Goal: Navigation & Orientation: Find specific page/section

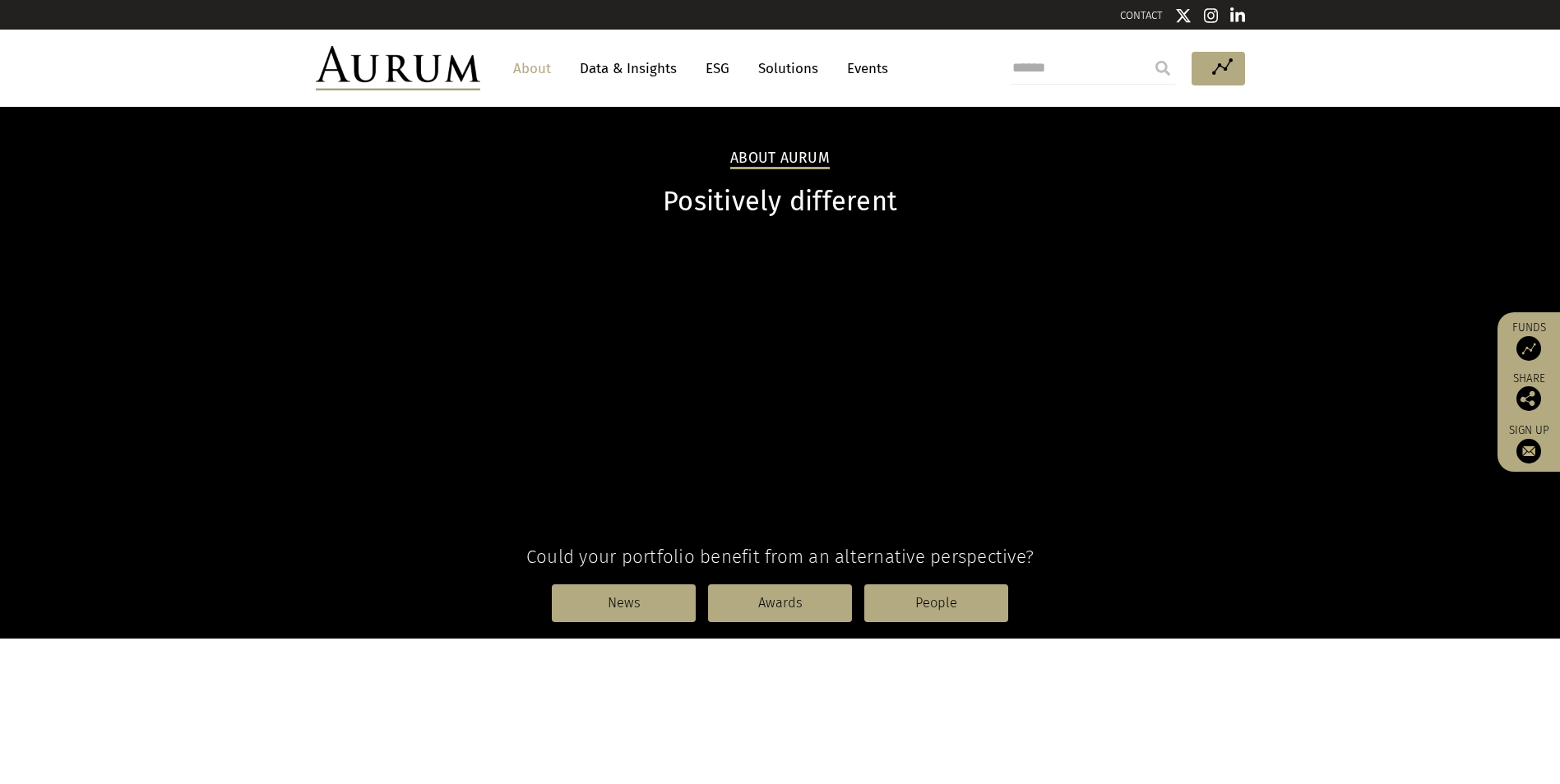
scroll to position [382, 0]
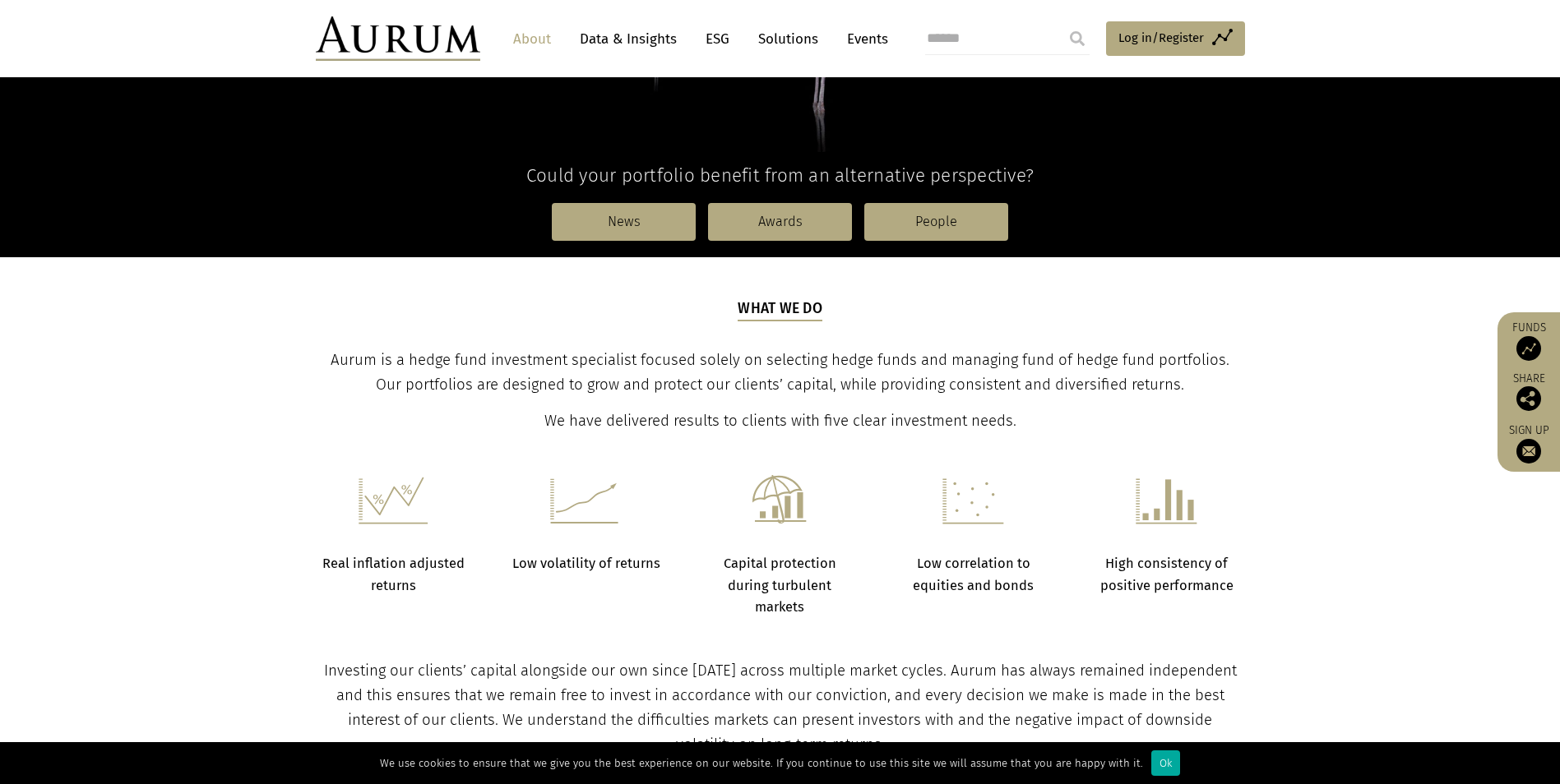
click at [527, 40] on link "About" at bounding box center [532, 39] width 54 height 31
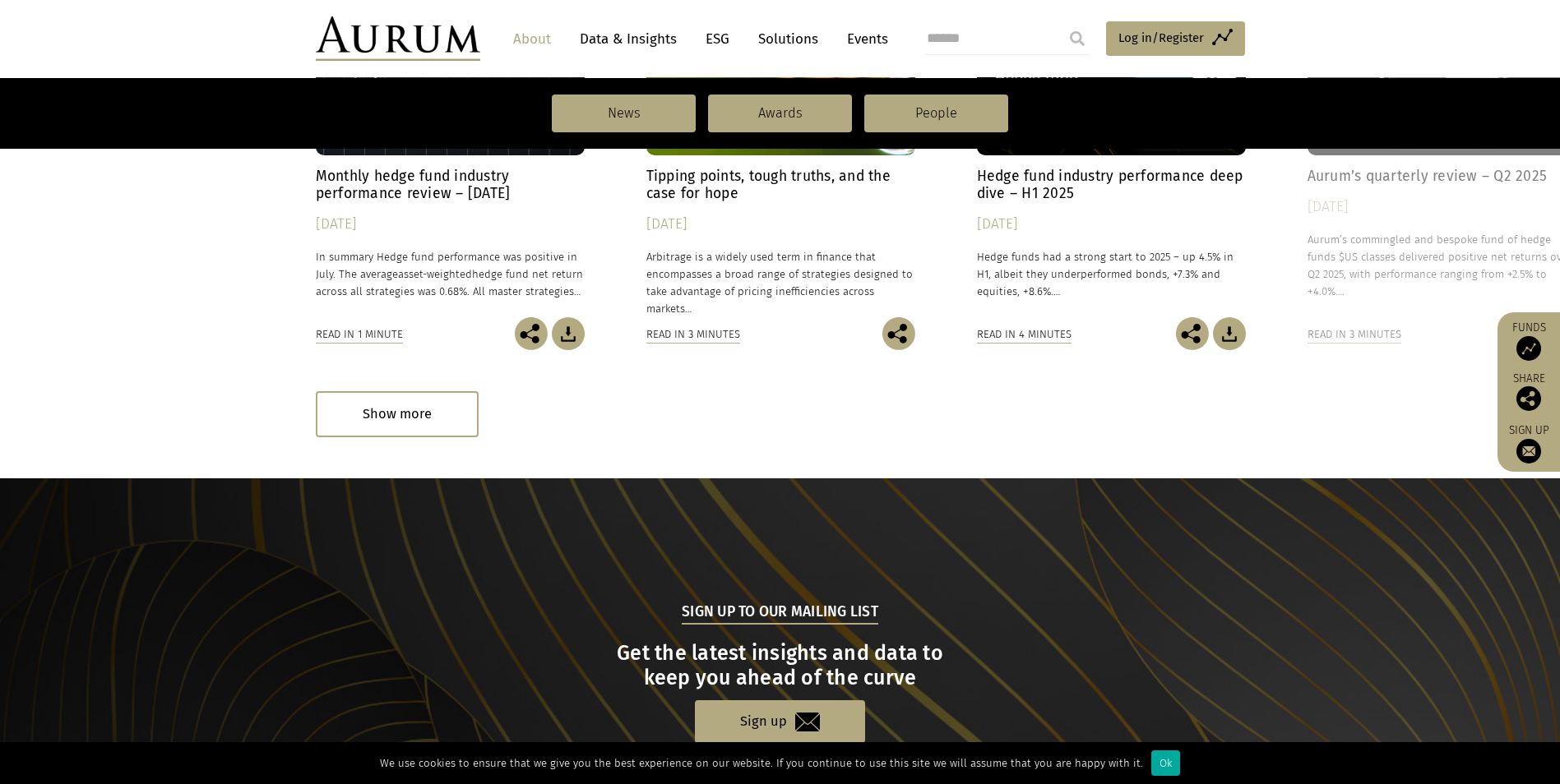
scroll to position [1398, 0]
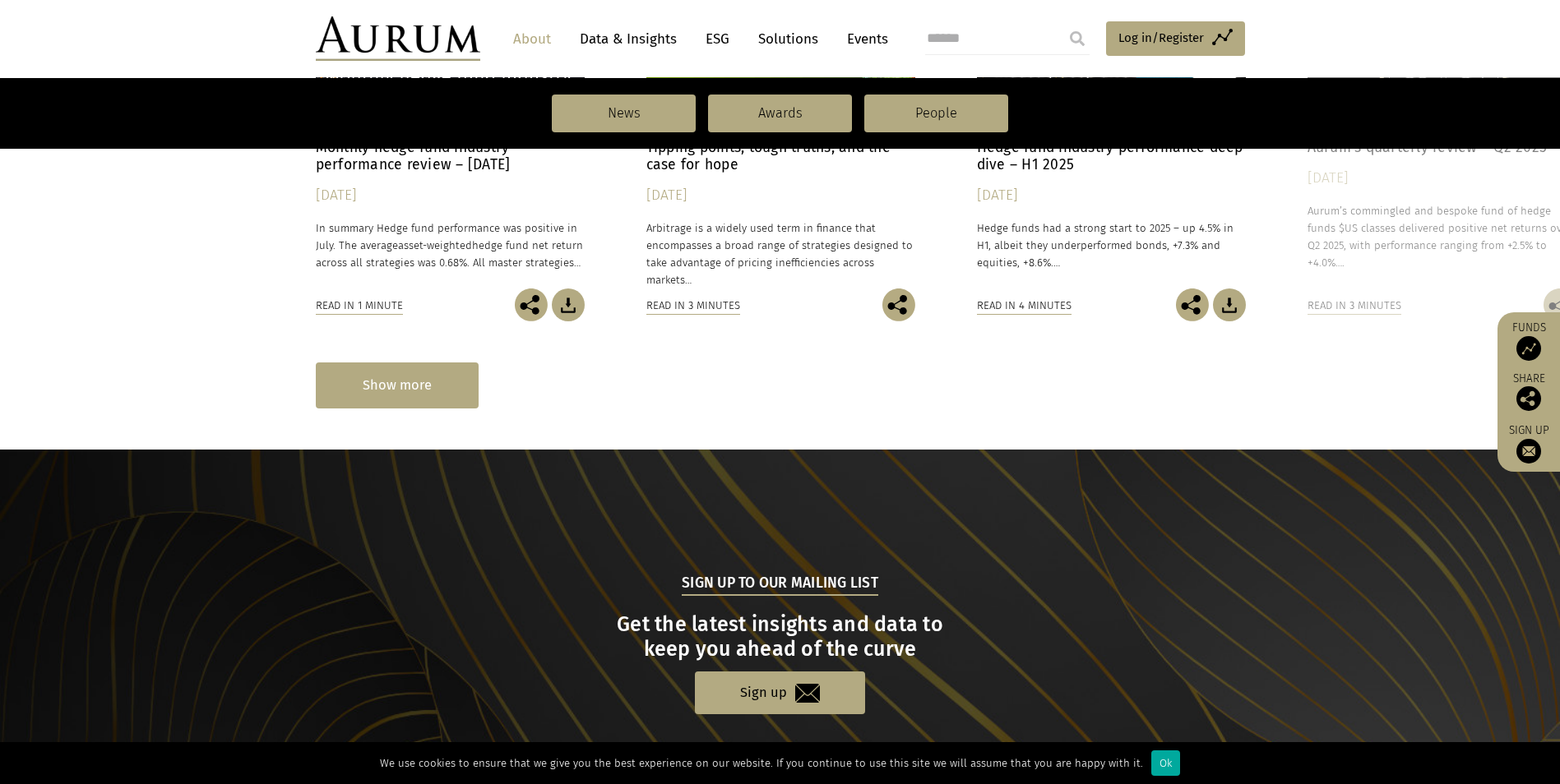
click at [394, 379] on div "Show more" at bounding box center [397, 385] width 163 height 45
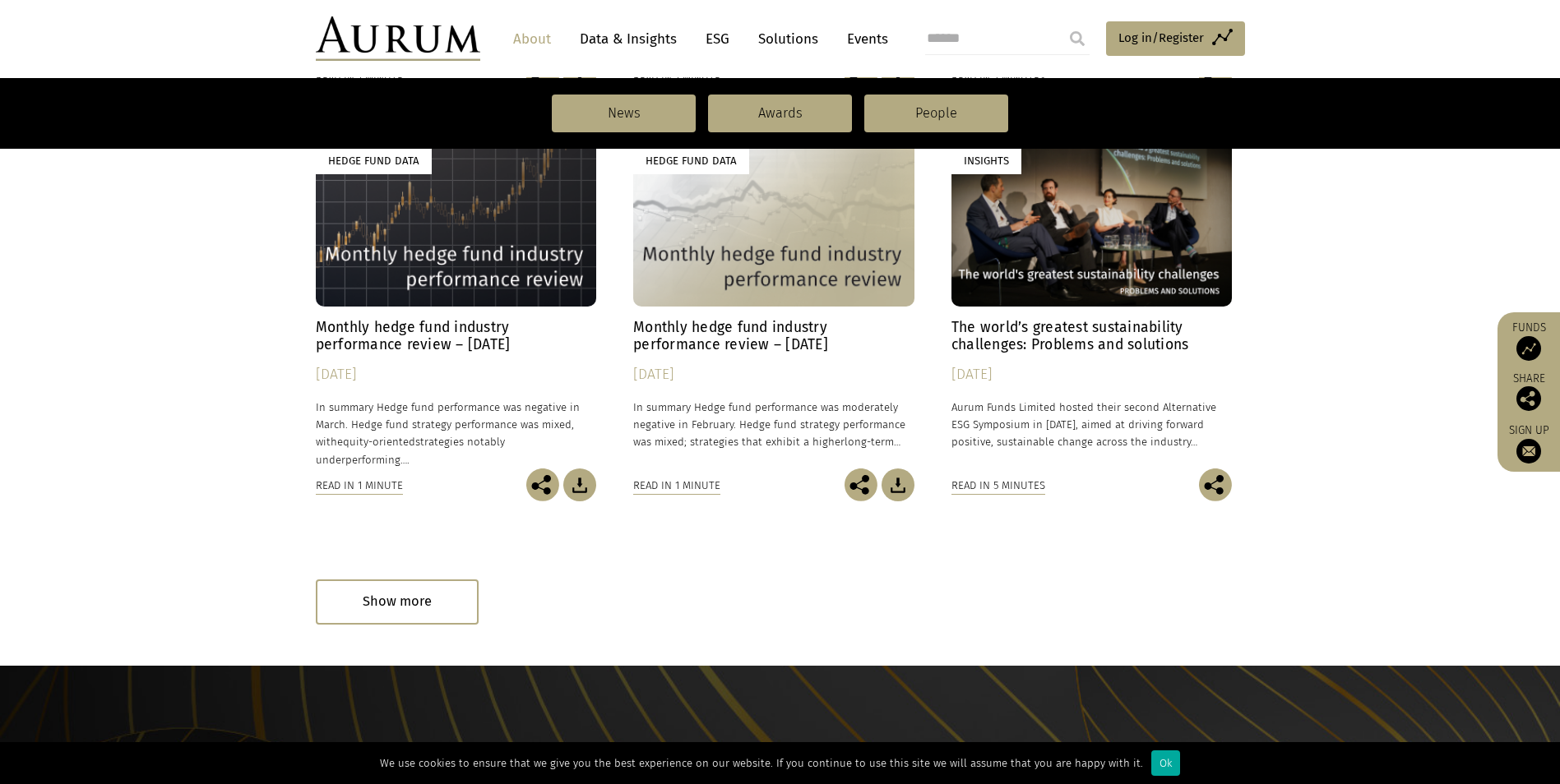
scroll to position [2537, 0]
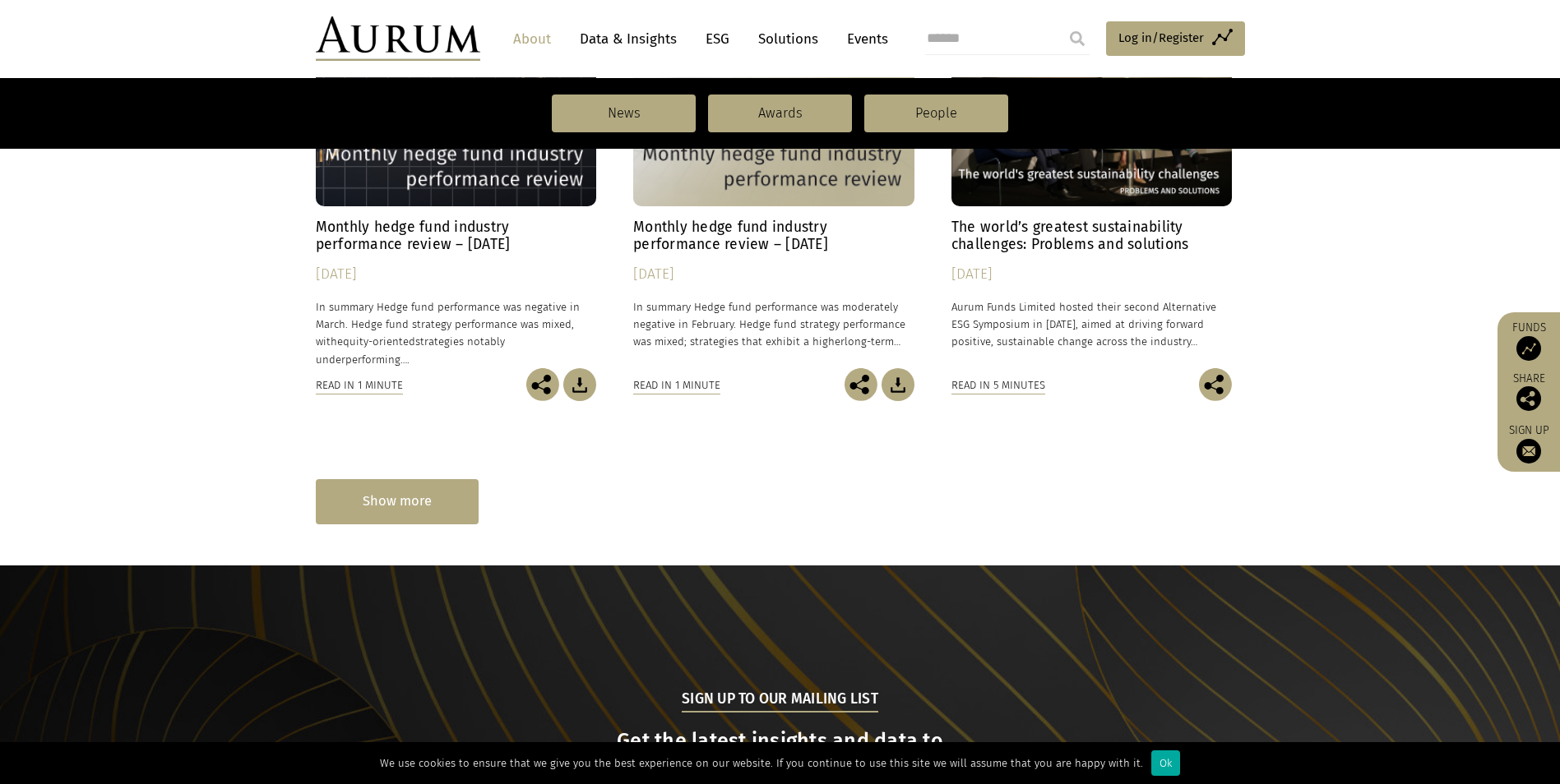
click at [430, 496] on div "Show more" at bounding box center [397, 501] width 163 height 45
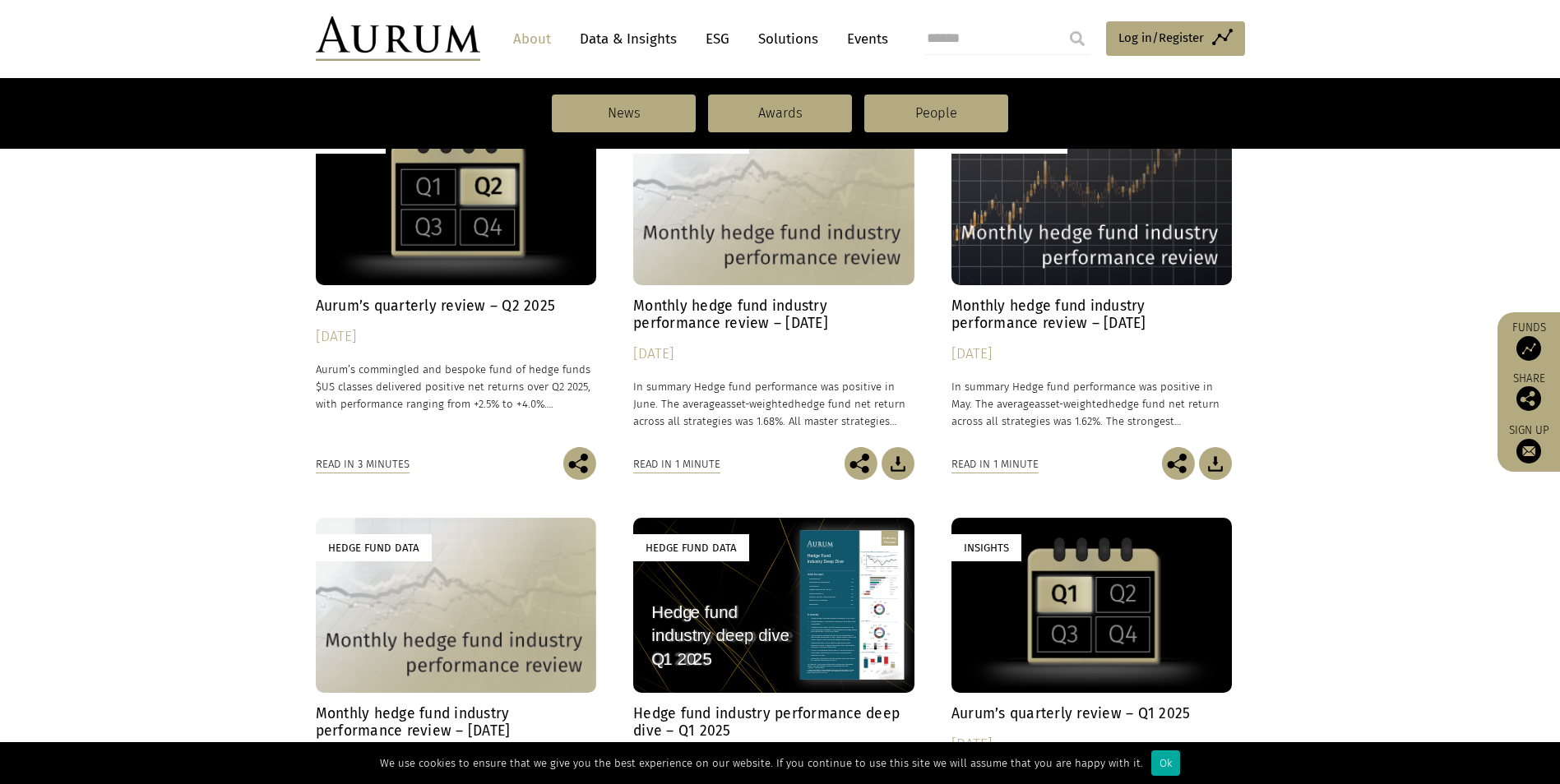
scroll to position [1634, 0]
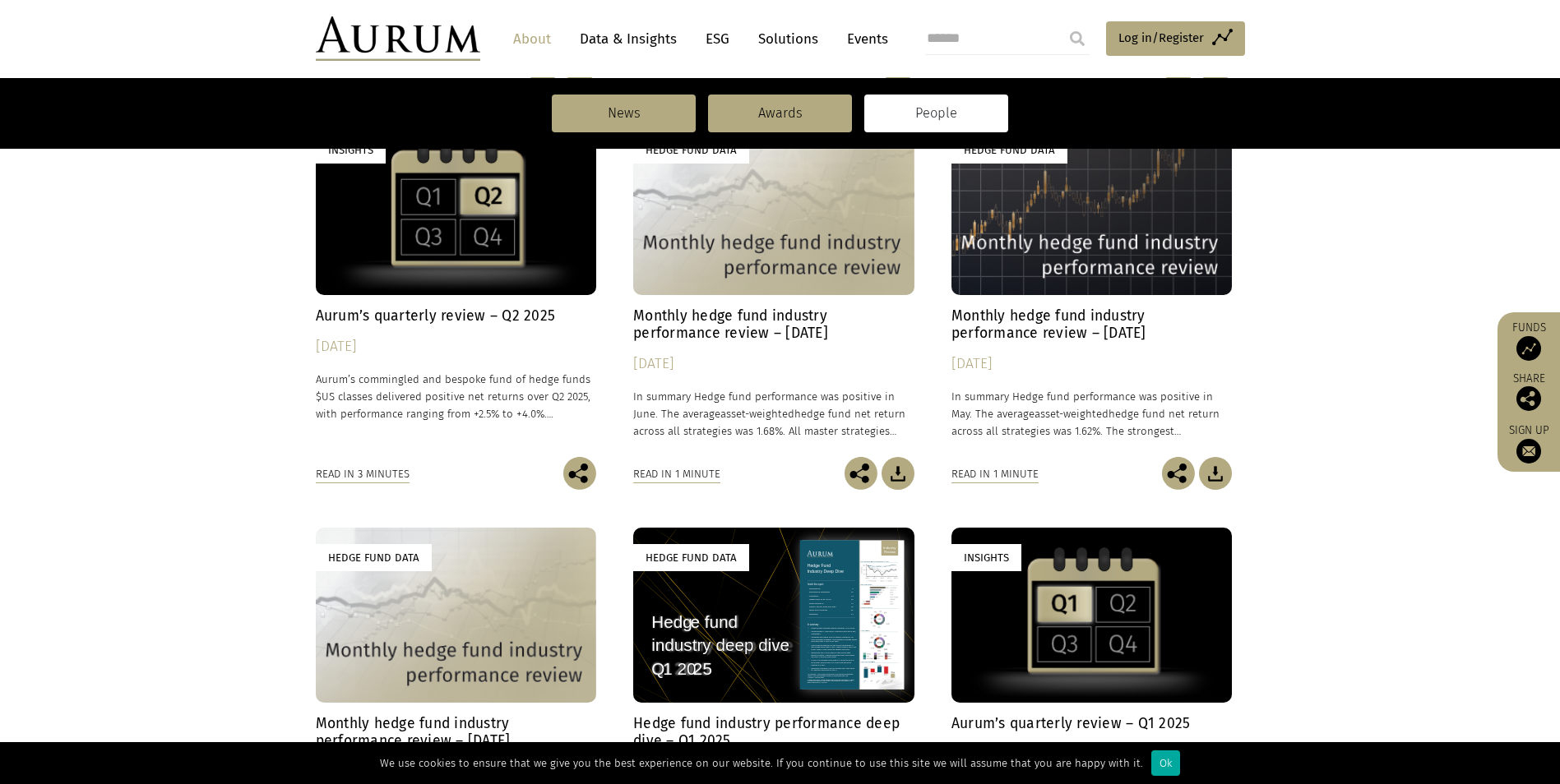
click at [911, 114] on link "People" at bounding box center [936, 113] width 144 height 38
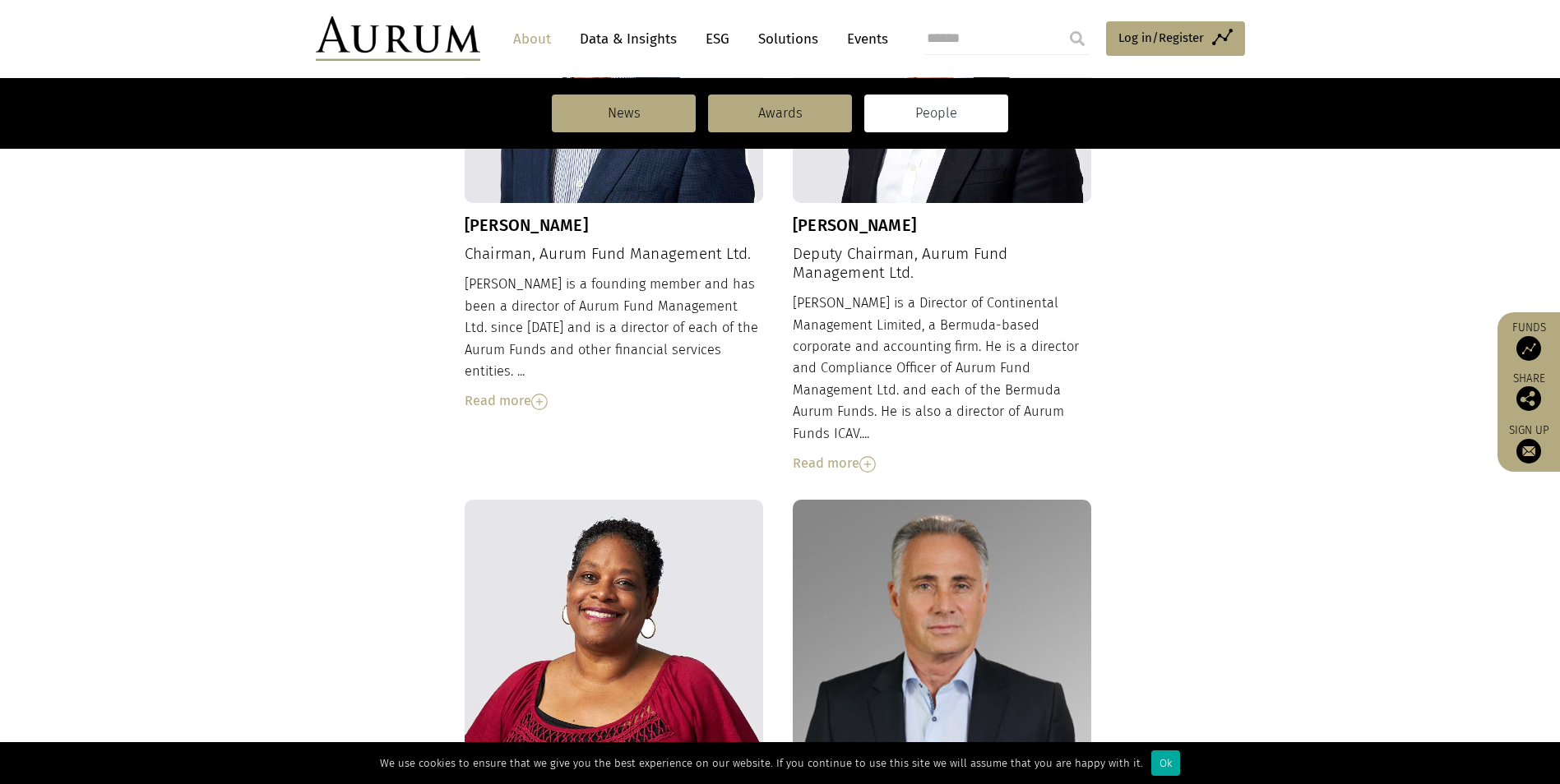
scroll to position [517, 0]
